Goal: Information Seeking & Learning: Understand process/instructions

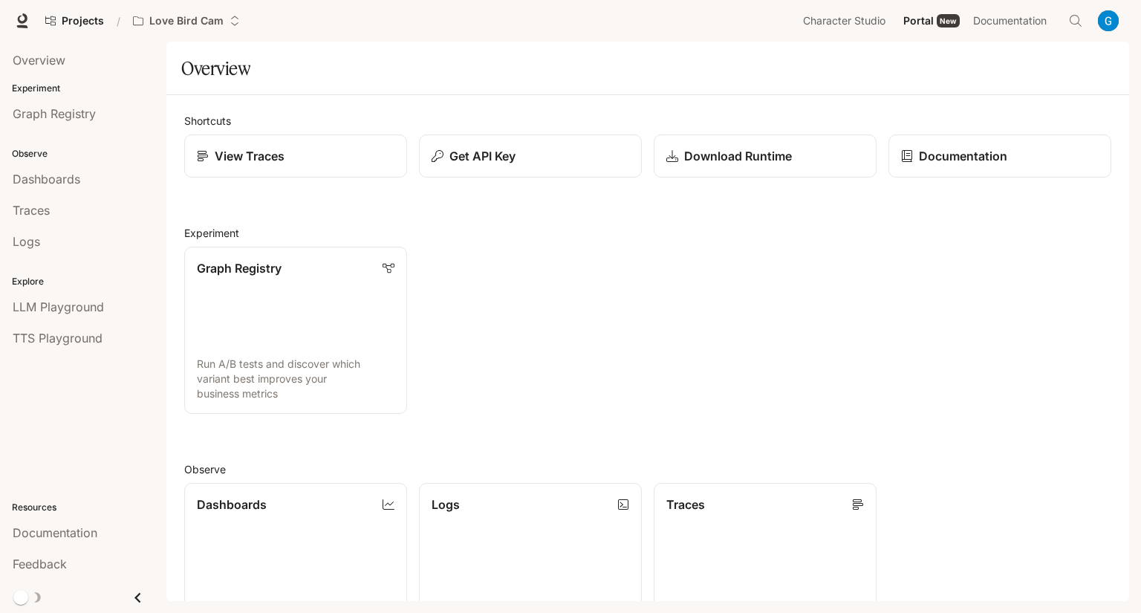
click at [198, 38] on div "Projects / Love Bird Cam Character Studio Character Studio Portal Portal New Do…" at bounding box center [570, 21] width 1141 height 42
click at [991, 18] on span "Documentation" at bounding box center [1010, 21] width 74 height 19
